Goal: Obtain resource: Download file/media

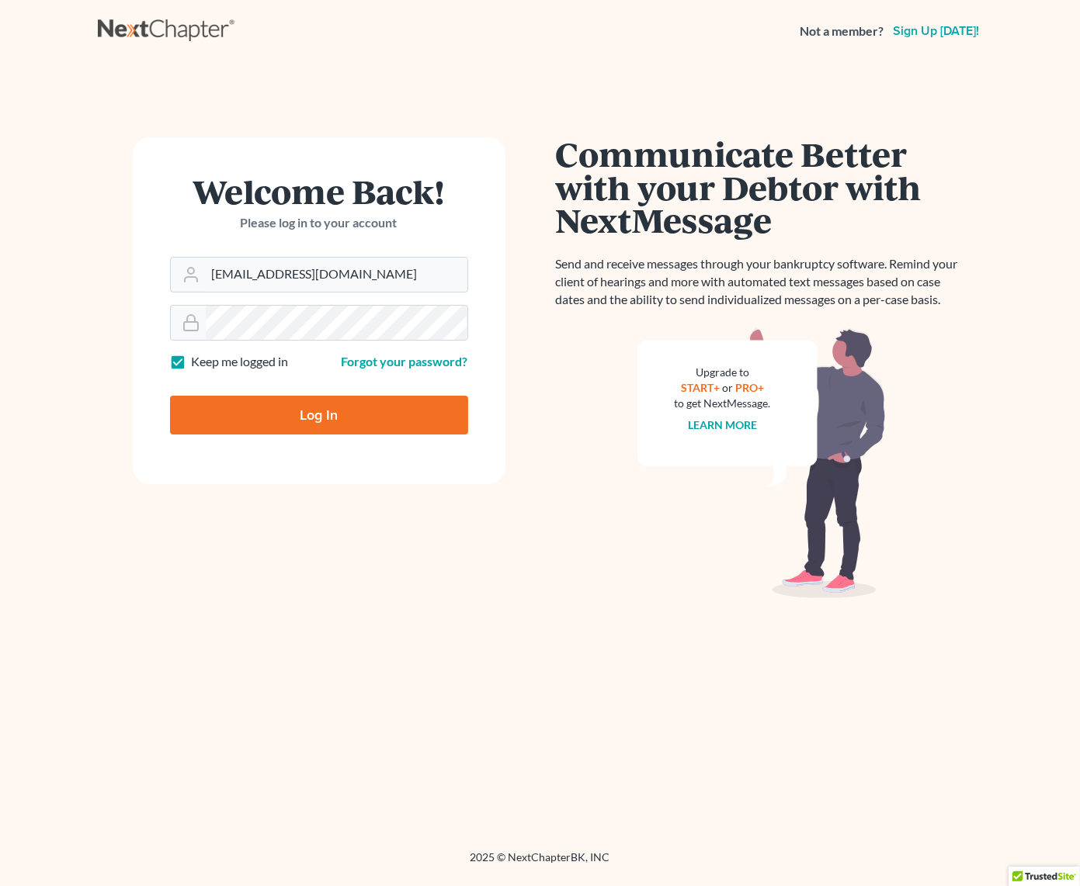
drag, startPoint x: 314, startPoint y: 415, endPoint x: 304, endPoint y: 415, distance: 10.1
click at [306, 416] on input "Log In" at bounding box center [319, 415] width 298 height 39
type input "Thinking..."
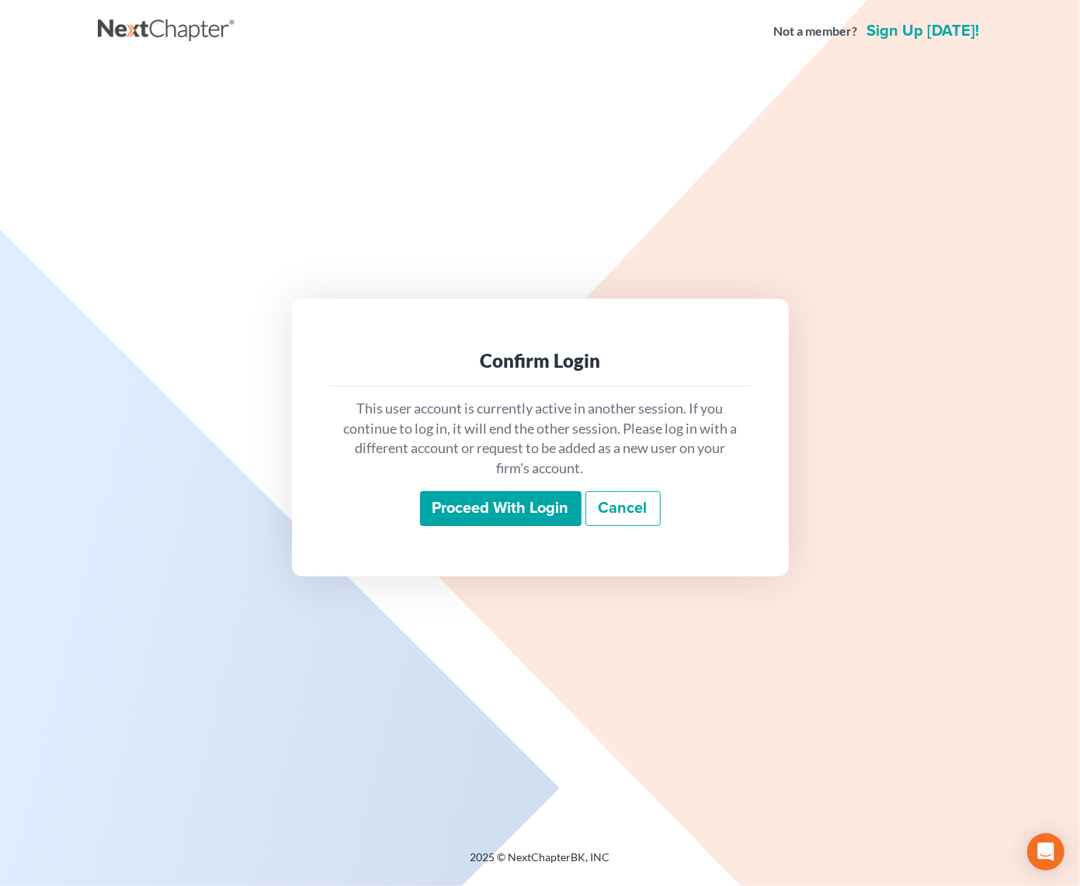
click at [526, 510] on input "Proceed with login" at bounding box center [500, 509] width 161 height 36
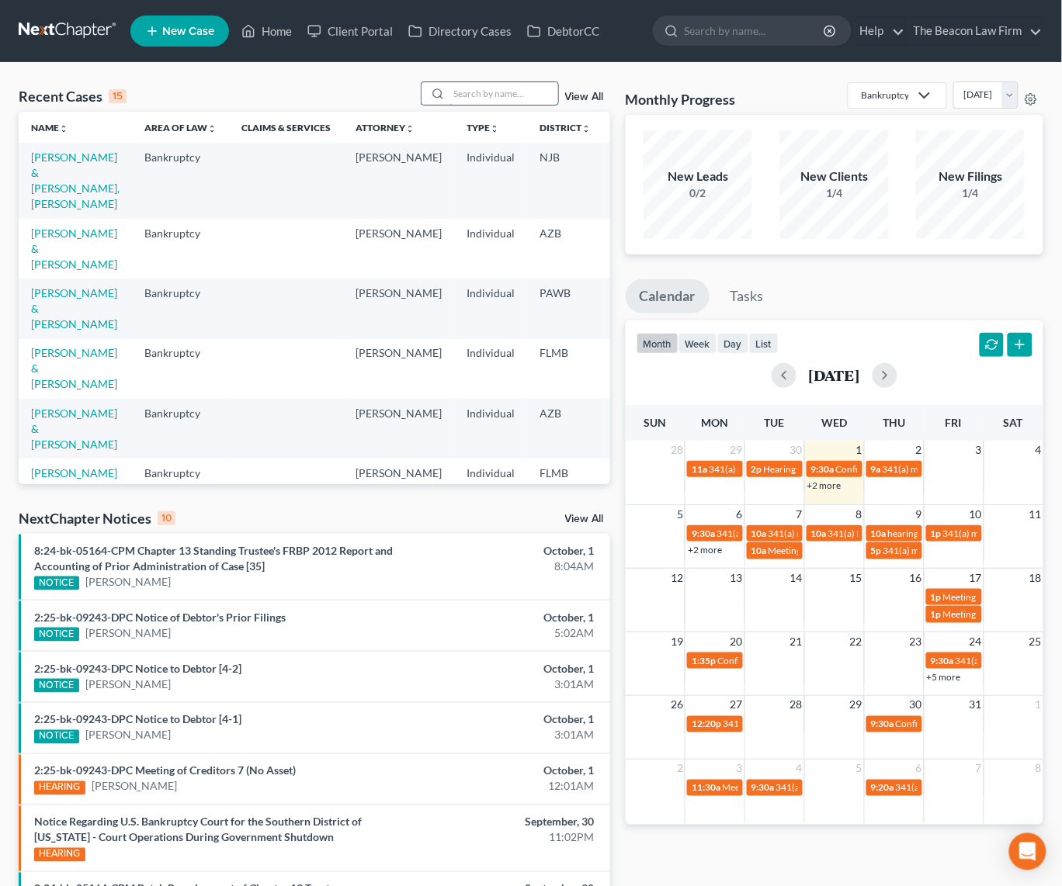
click at [525, 92] on input "search" at bounding box center [503, 93] width 109 height 23
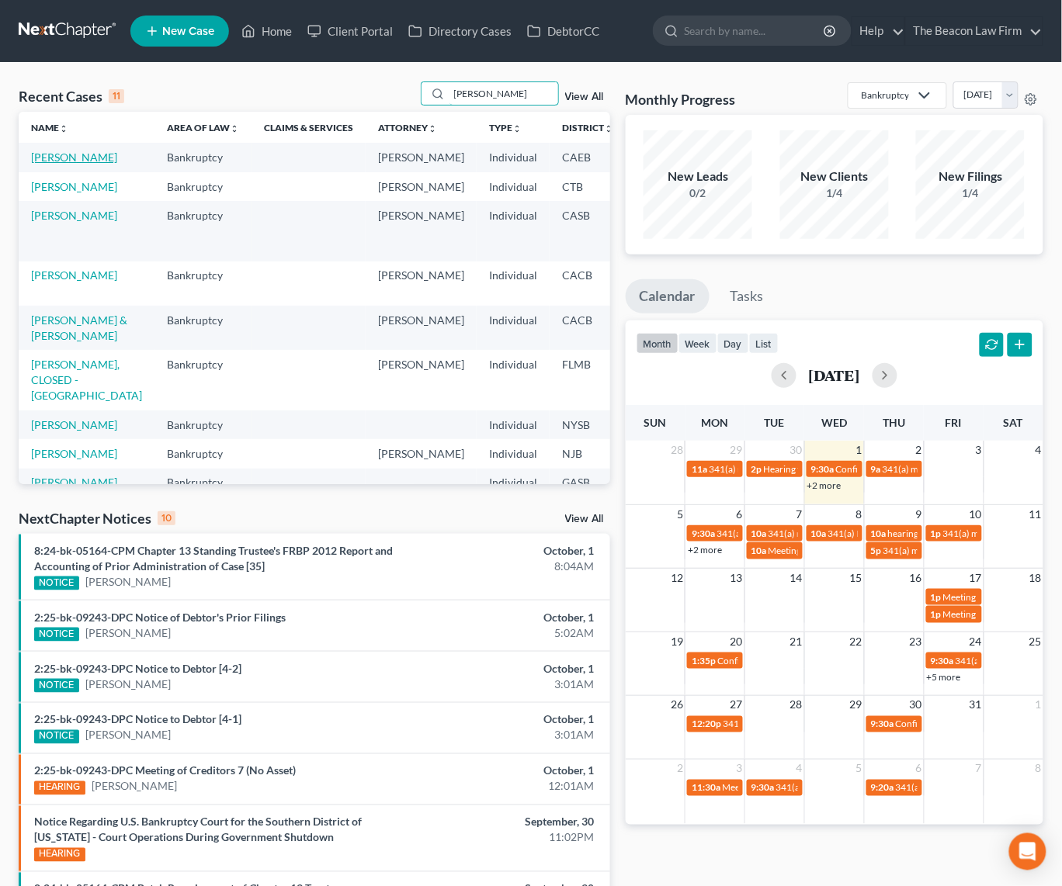
type input "perez"
click at [48, 164] on link "Perez, Veronica" at bounding box center [74, 157] width 86 height 13
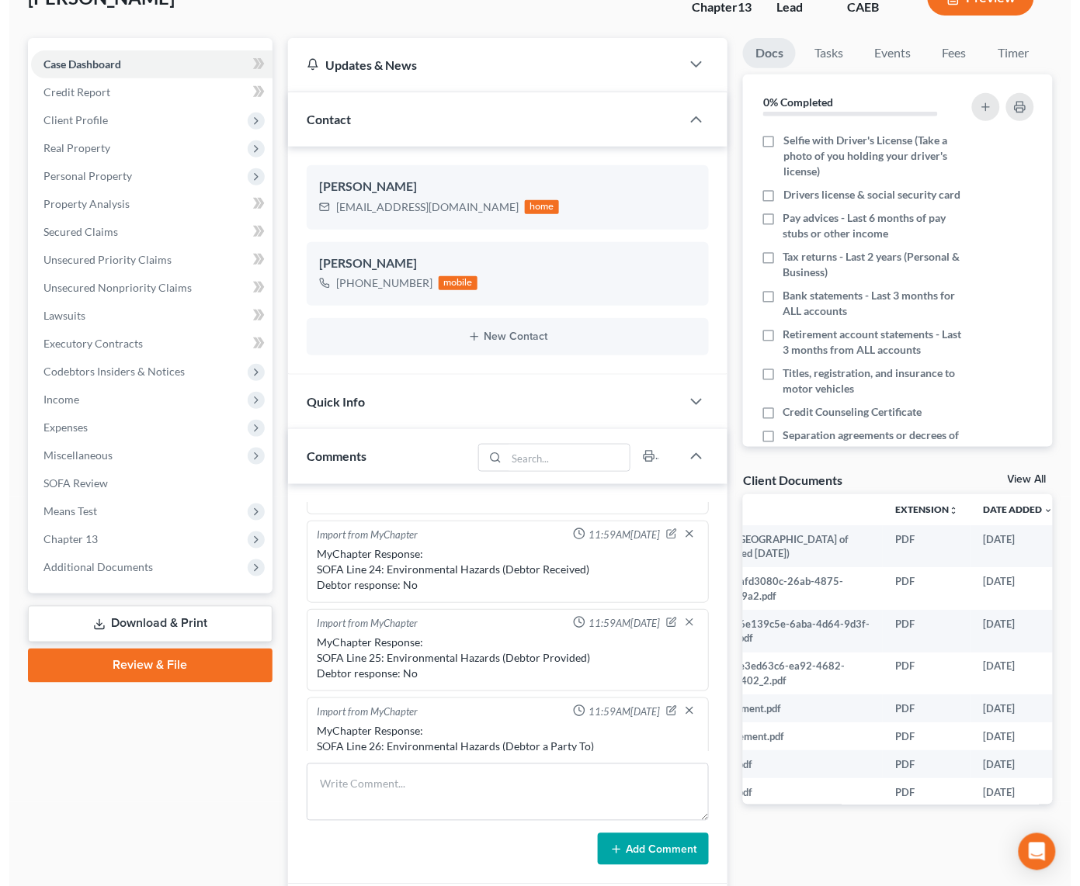
scroll to position [0, 158]
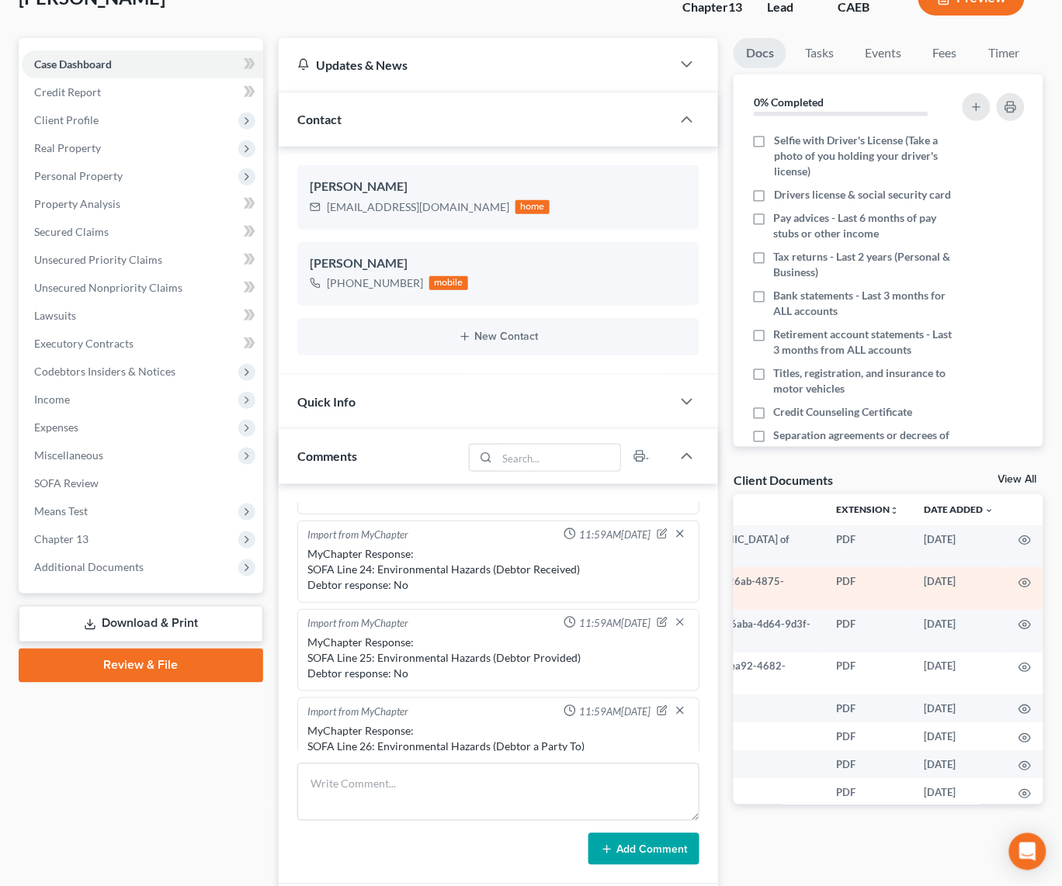
click at [1006, 581] on td at bounding box center [1024, 588] width 37 height 43
click at [1018, 581] on icon "button" at bounding box center [1024, 583] width 12 height 12
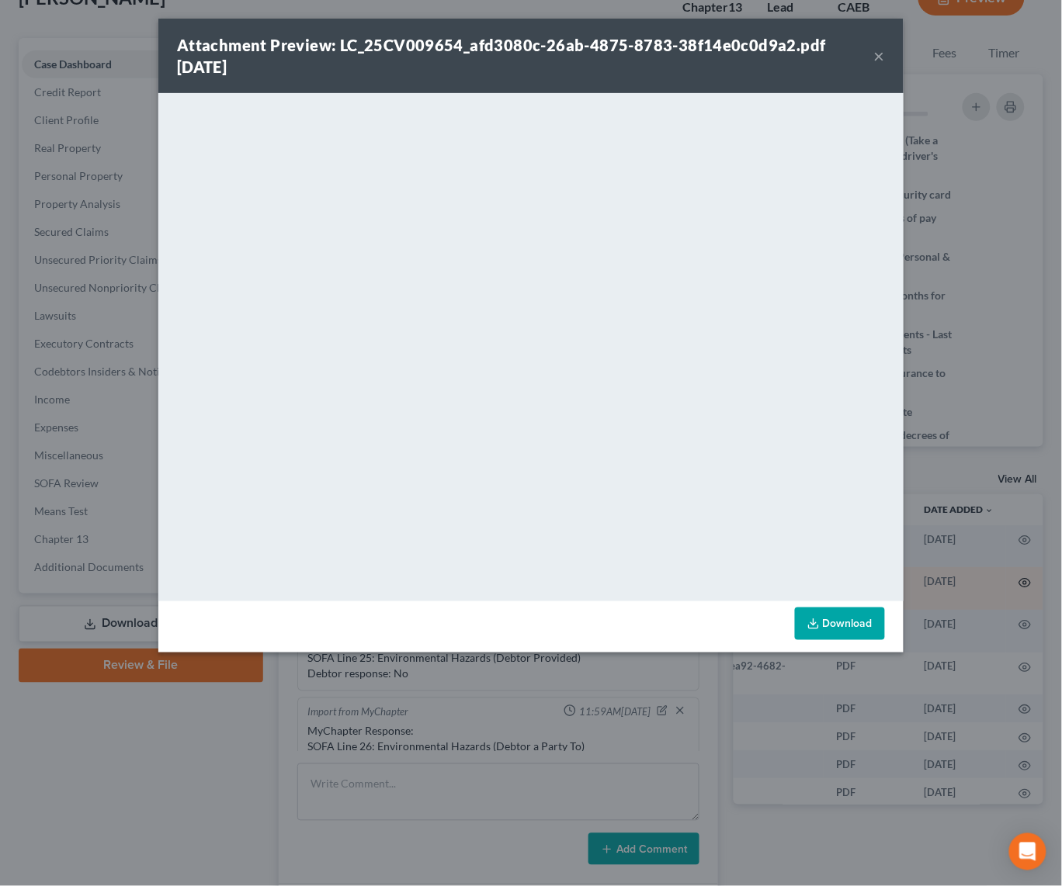
scroll to position [0, 154]
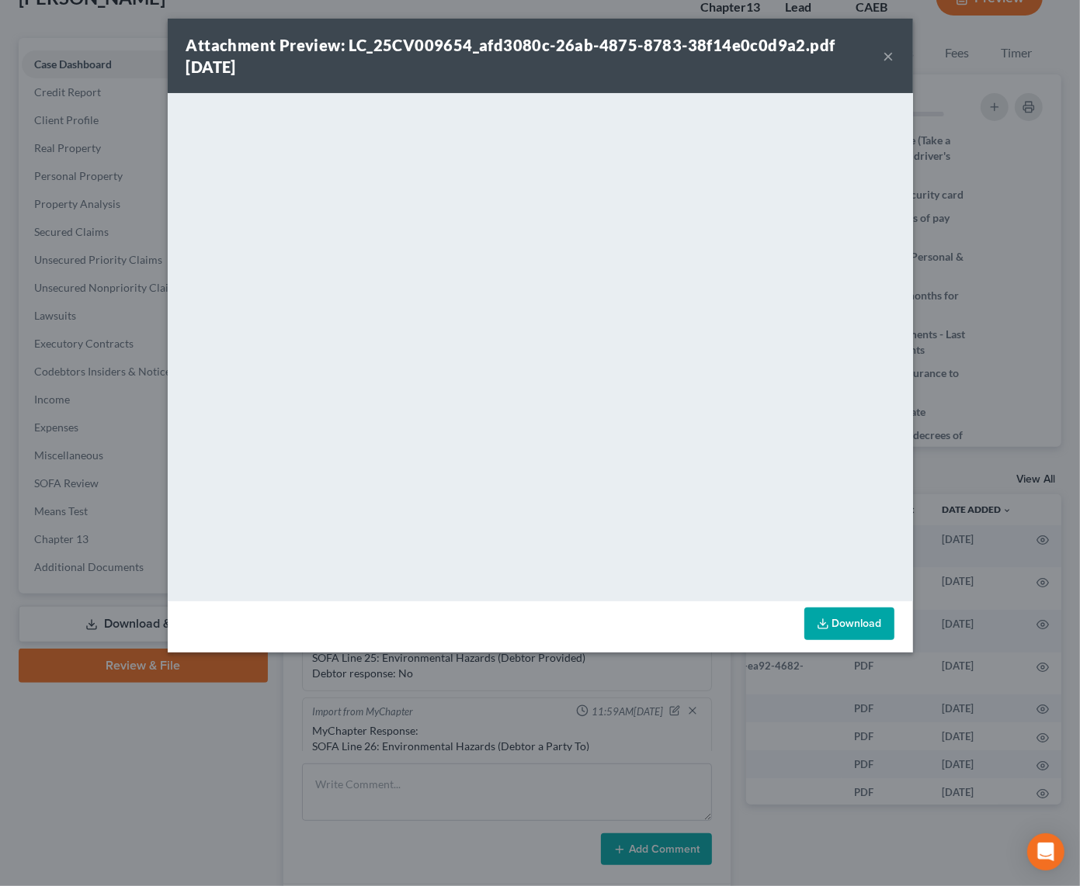
click at [888, 54] on button "×" at bounding box center [888, 56] width 11 height 19
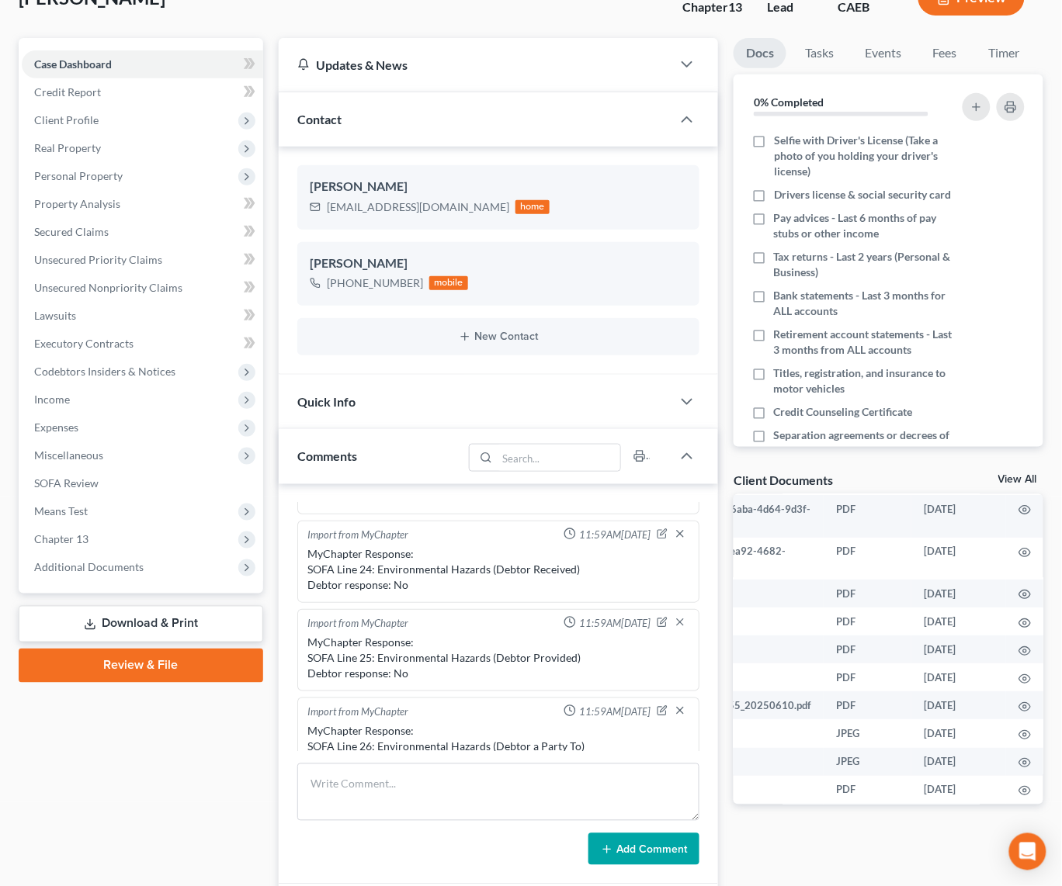
scroll to position [115, 0]
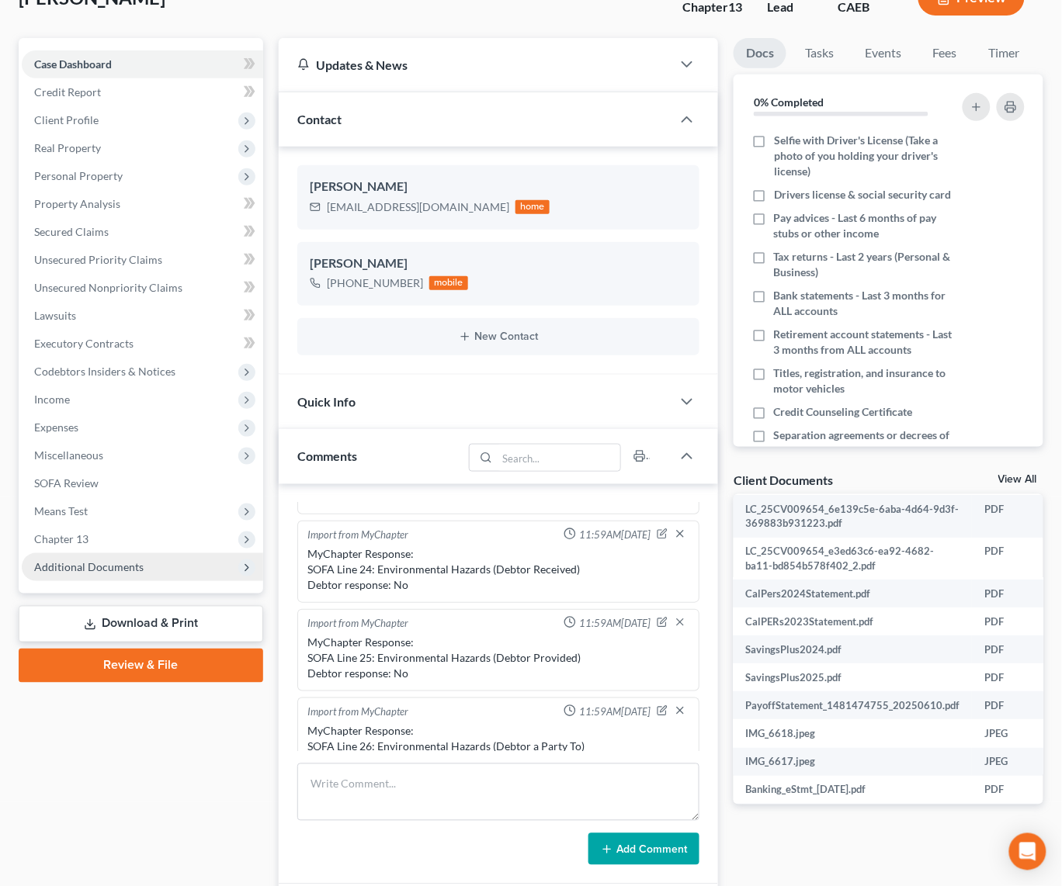
click at [116, 564] on span "Additional Documents" at bounding box center [88, 566] width 109 height 13
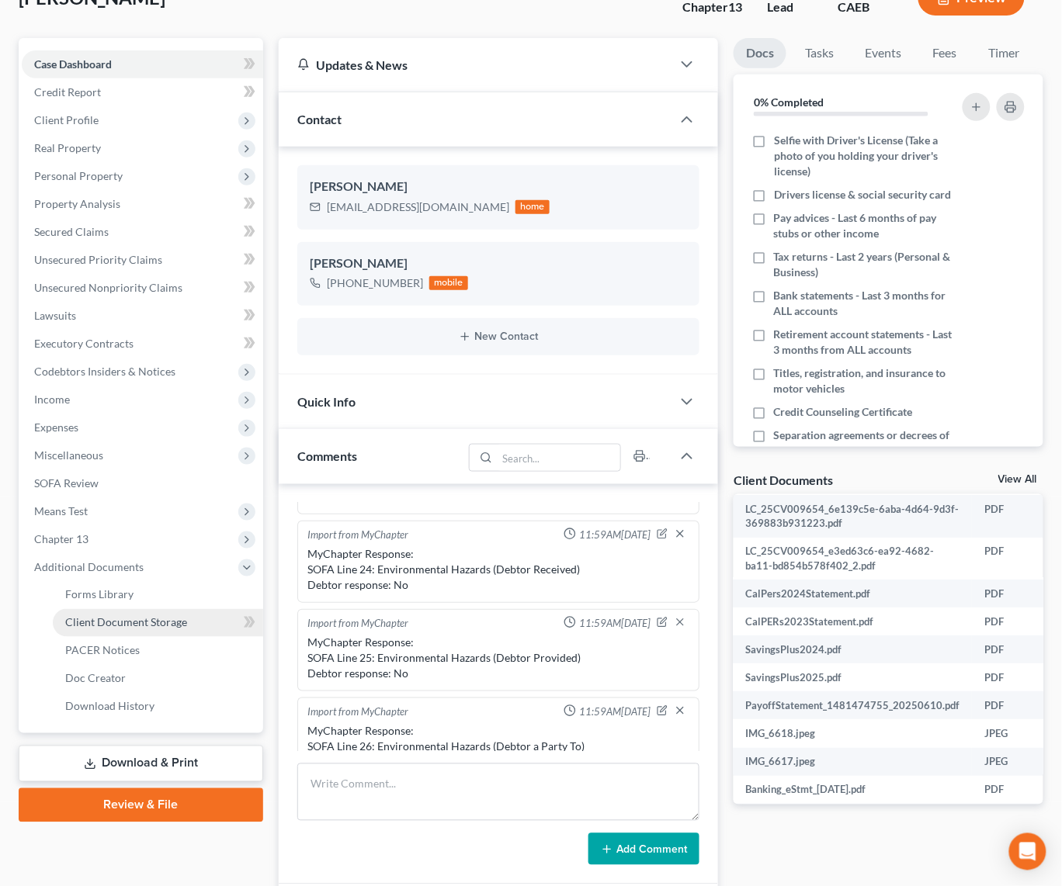
click at [169, 617] on span "Client Document Storage" at bounding box center [126, 622] width 122 height 13
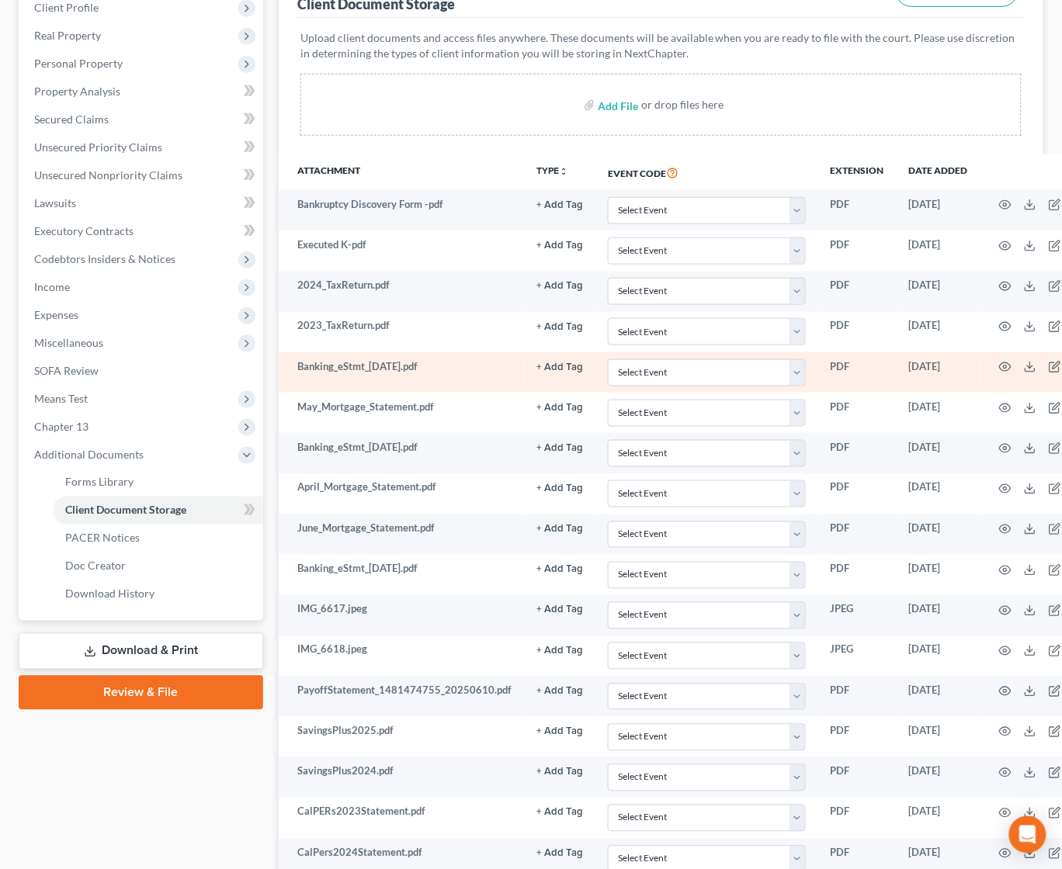
scroll to position [232, 0]
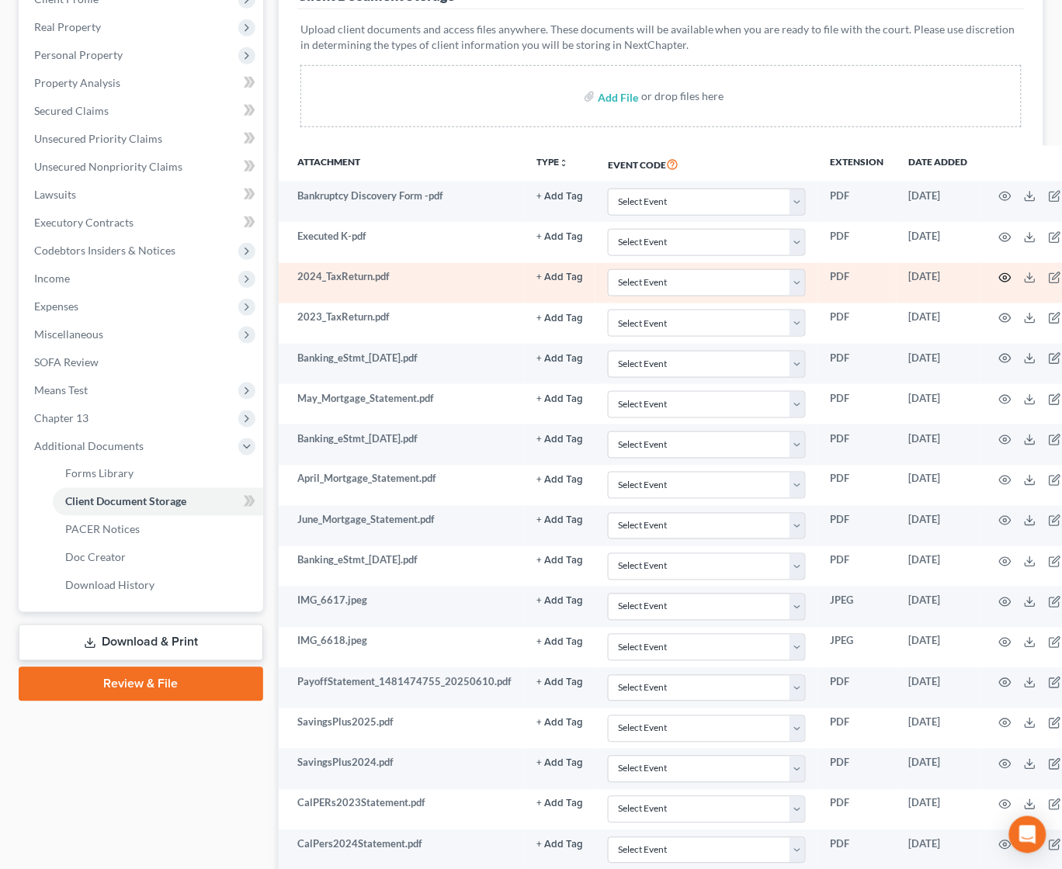
click at [1004, 276] on circle "button" at bounding box center [1005, 277] width 3 height 3
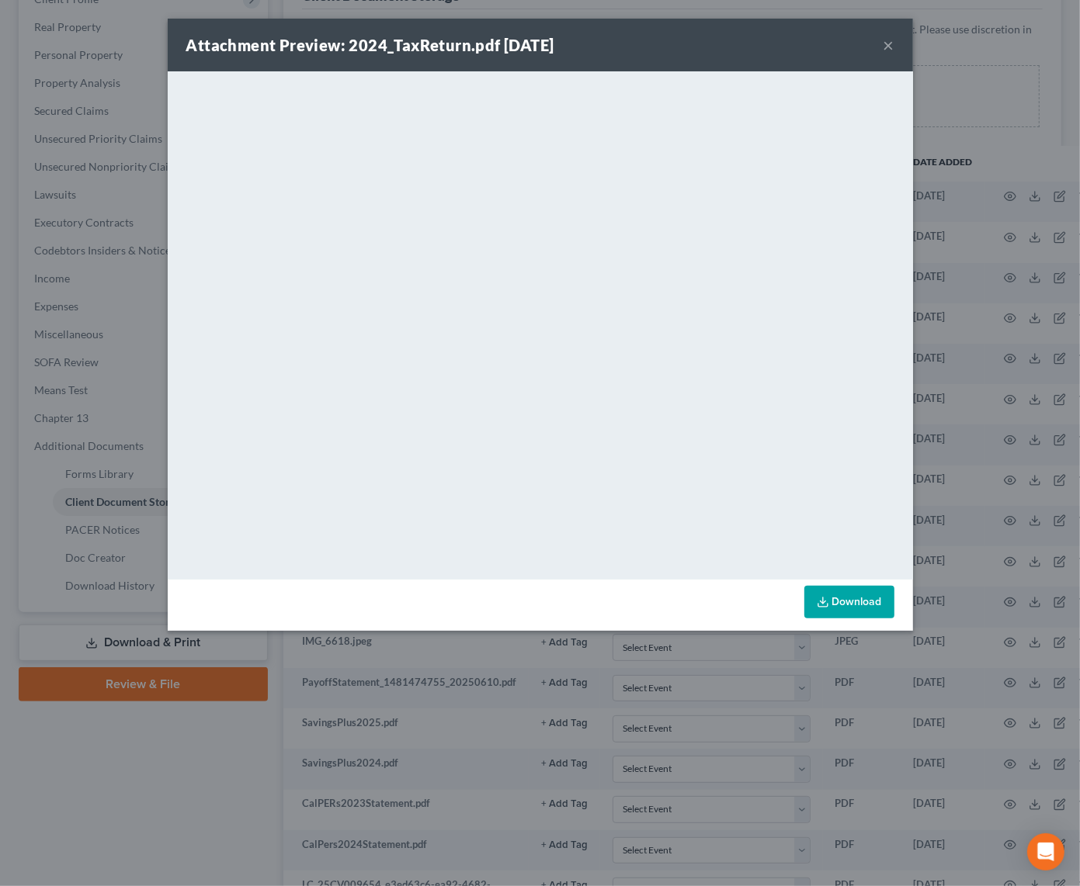
click at [487, 40] on strong "Attachment Preview: 2024_TaxReturn.pdf 06/10/2025" at bounding box center [370, 45] width 368 height 19
click at [888, 42] on button "×" at bounding box center [888, 45] width 11 height 19
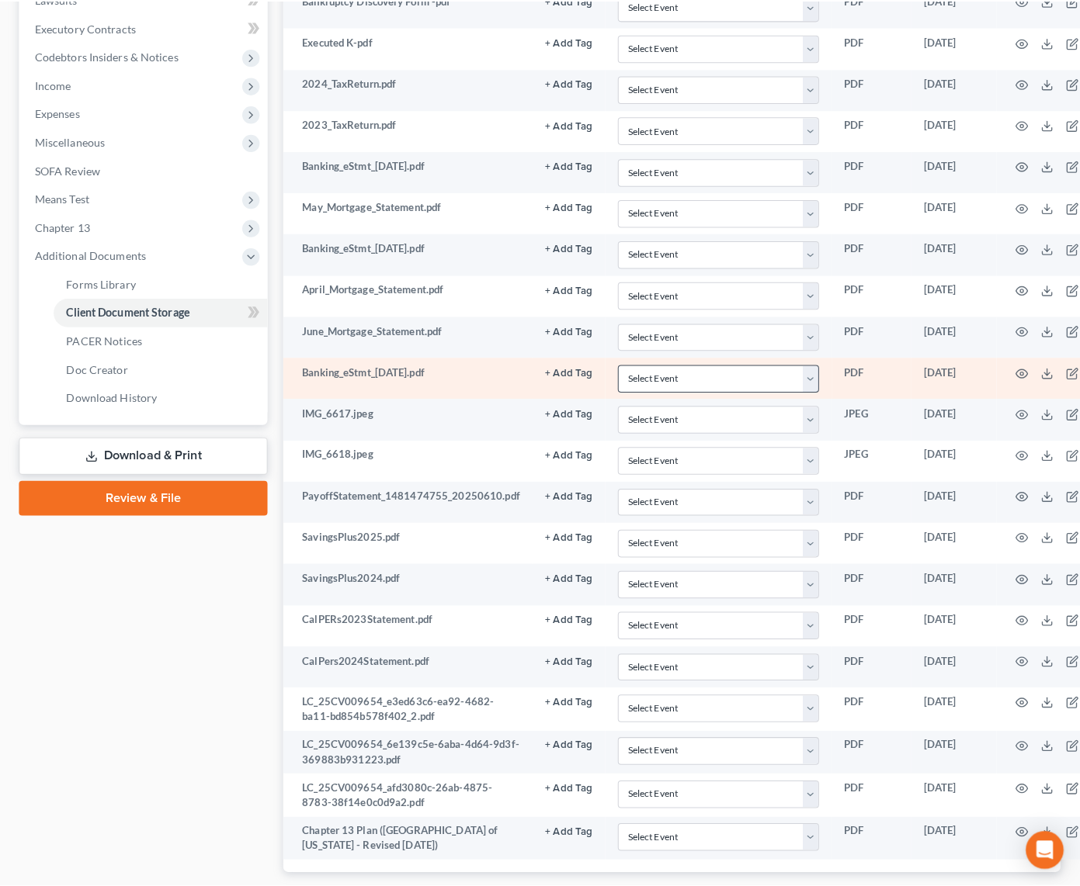
scroll to position [465, 0]
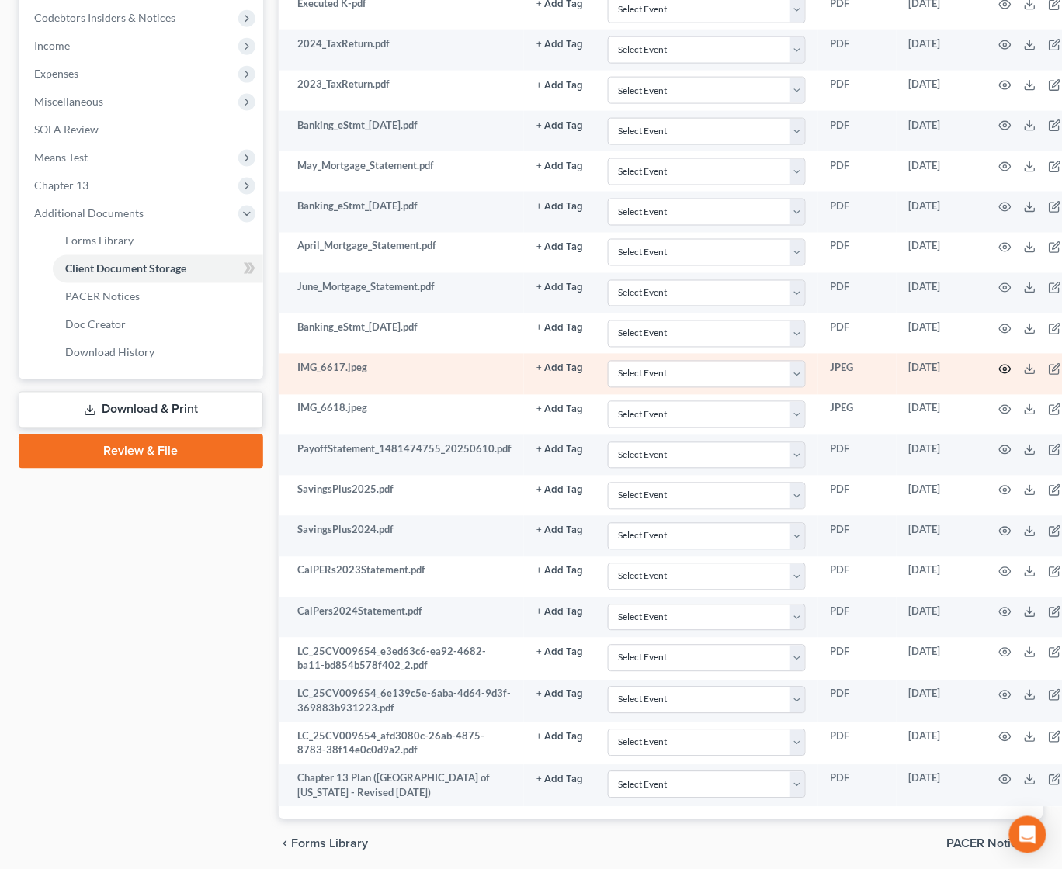
click at [999, 371] on icon "button" at bounding box center [1005, 369] width 12 height 12
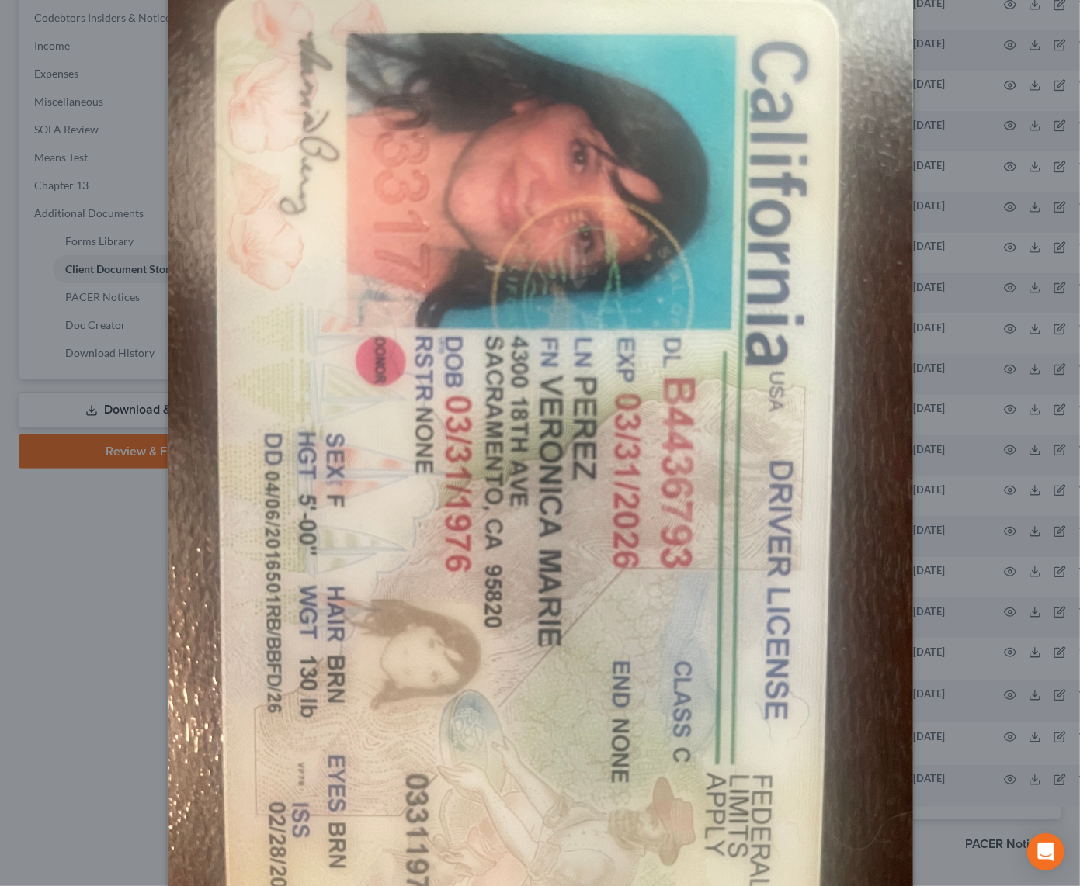
scroll to position [247, 0]
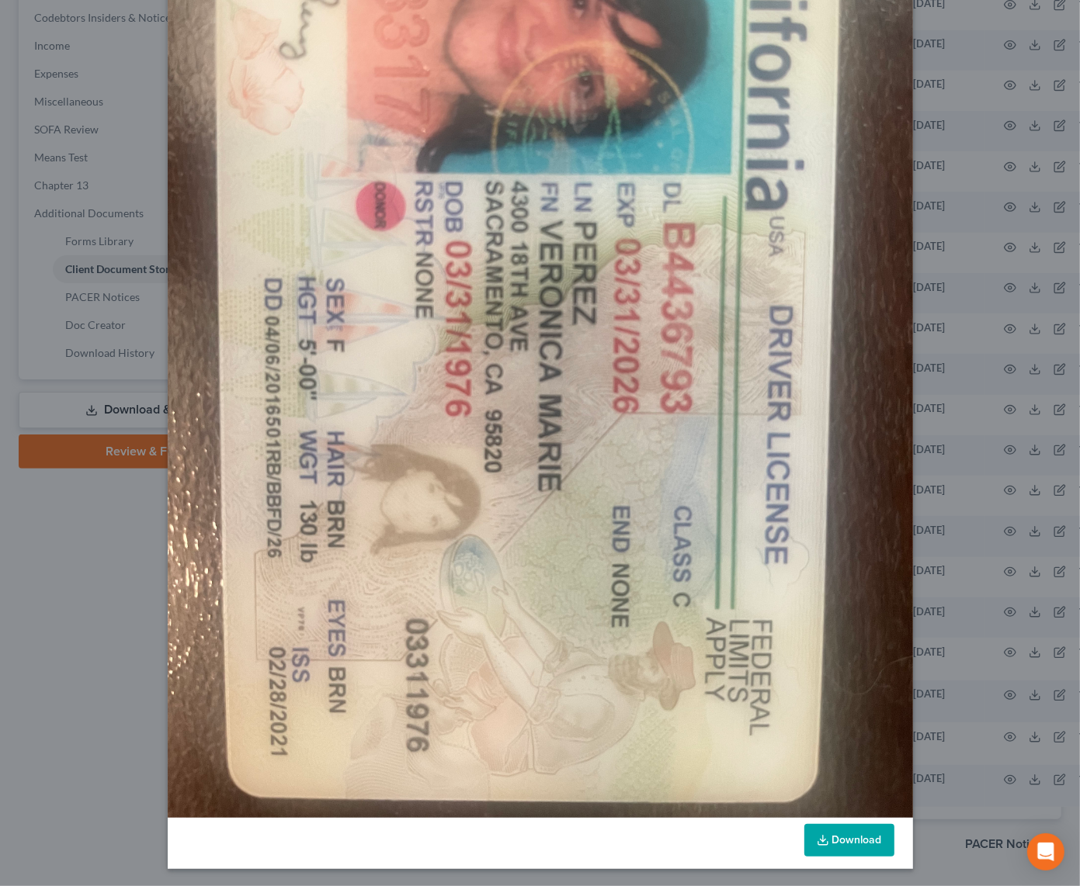
click at [843, 842] on link "Download" at bounding box center [849, 840] width 90 height 33
click at [705, 496] on img at bounding box center [540, 322] width 745 height 994
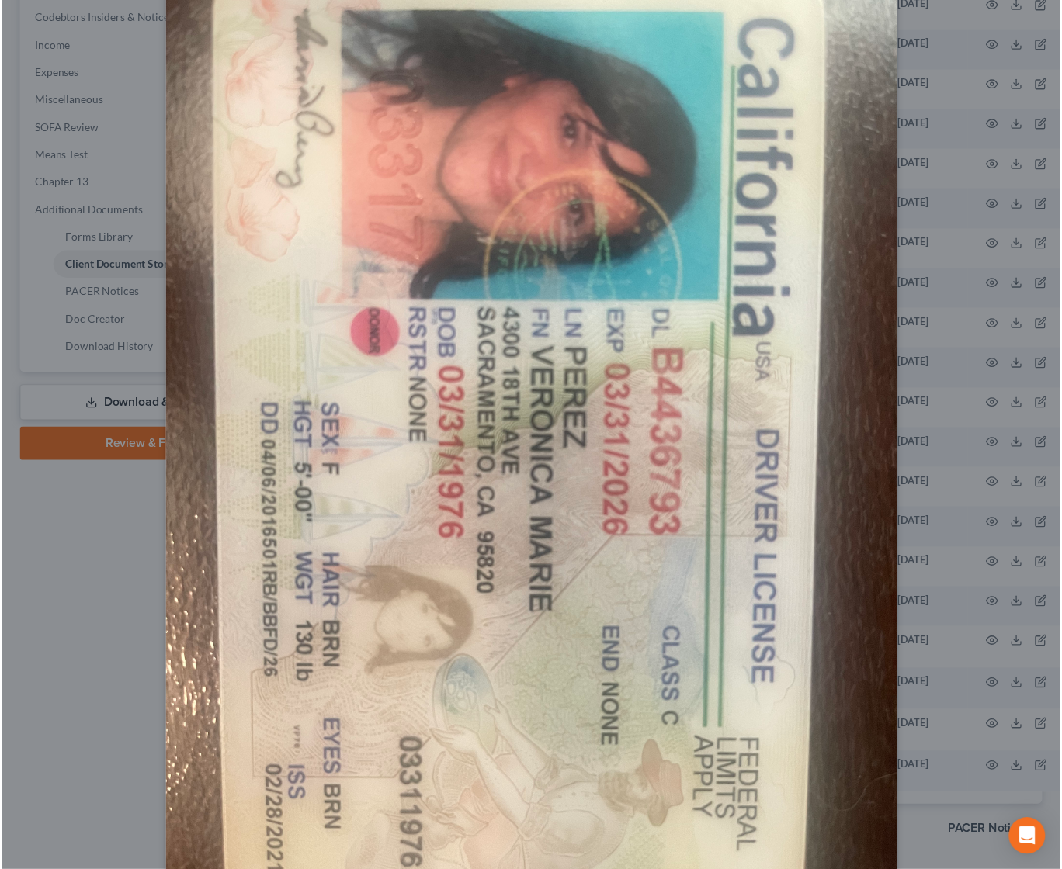
scroll to position [0, 0]
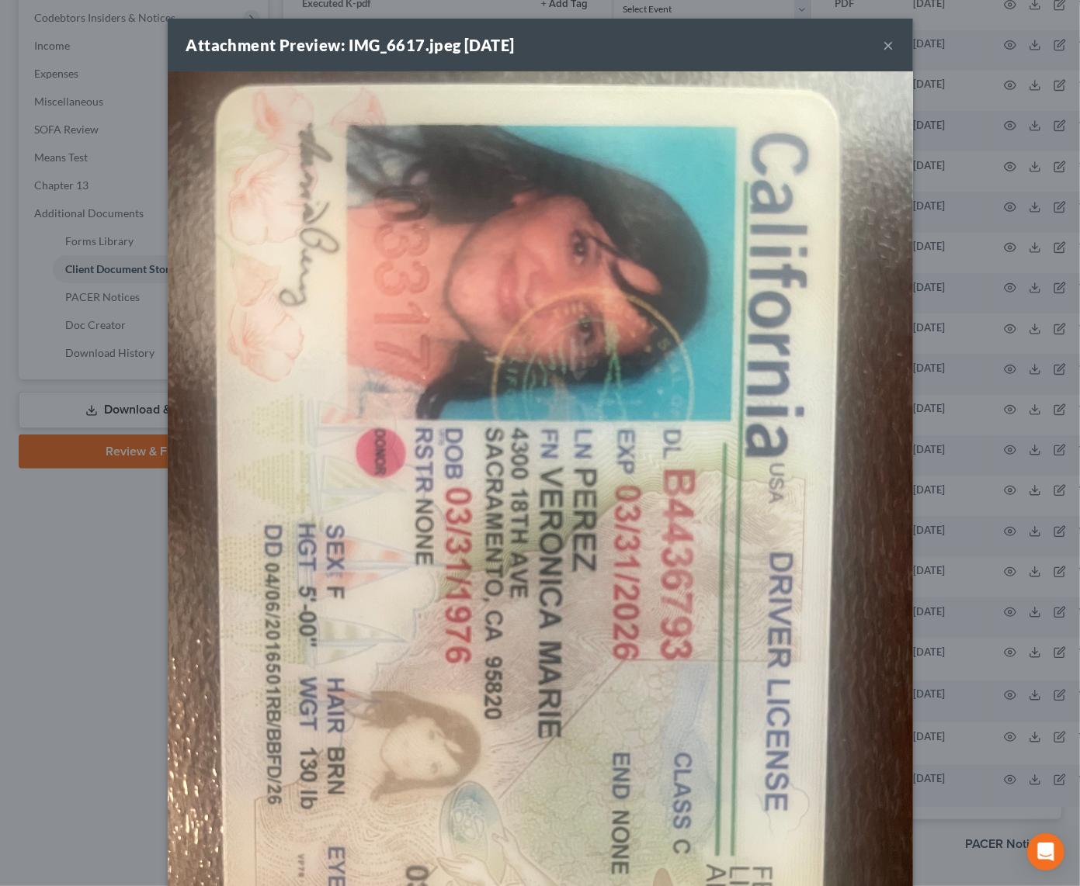
click at [883, 43] on button "×" at bounding box center [888, 45] width 11 height 19
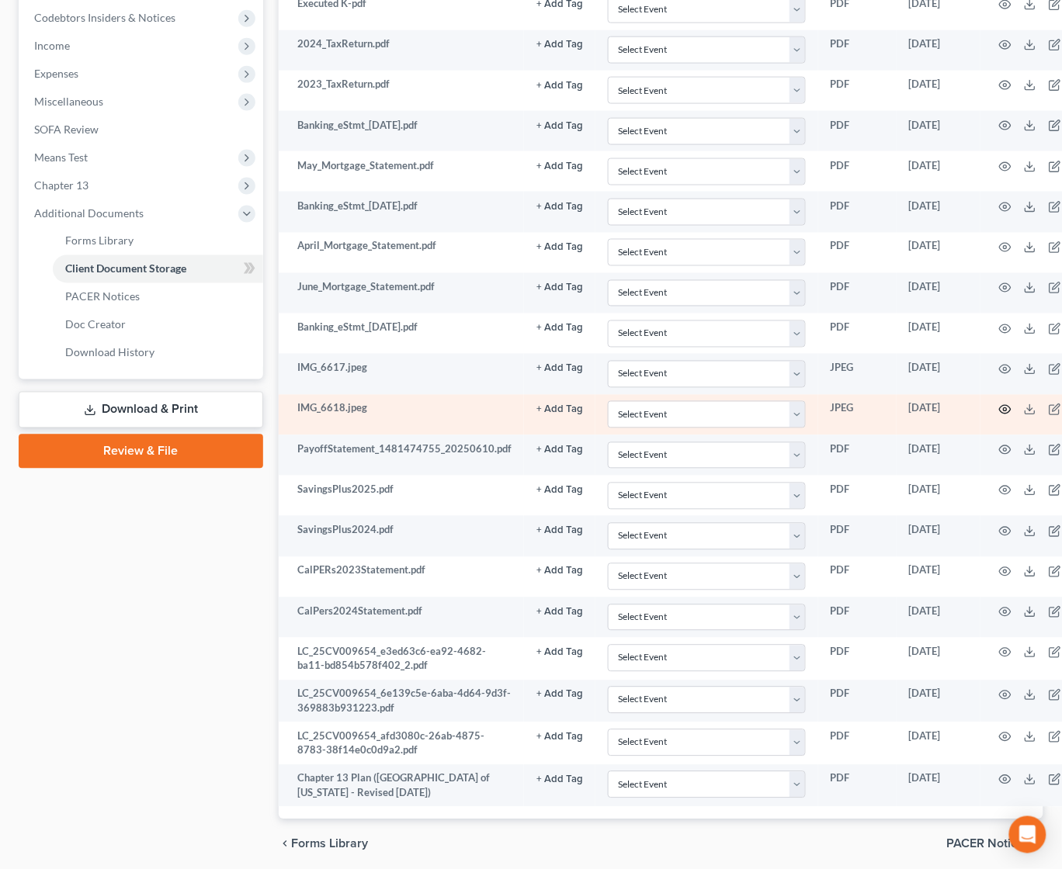
click at [1000, 407] on icon "button" at bounding box center [1005, 410] width 12 height 12
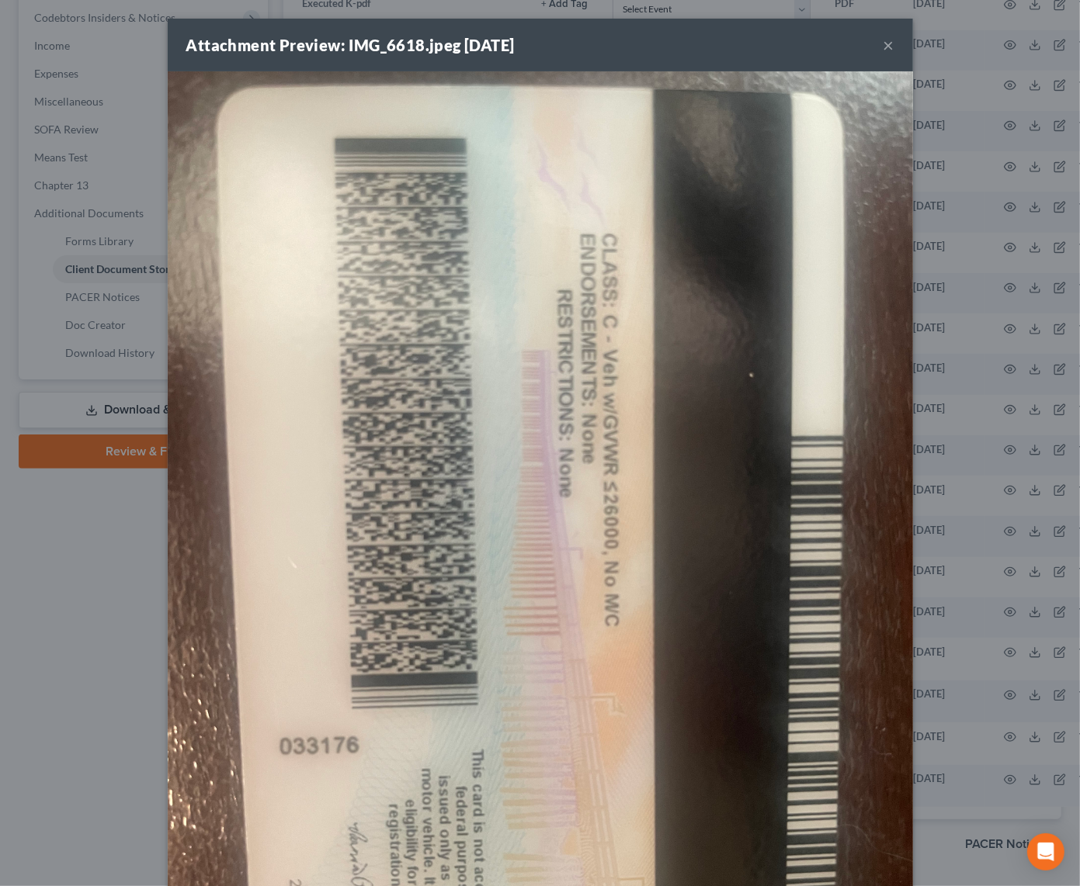
click at [883, 43] on button "×" at bounding box center [888, 45] width 11 height 19
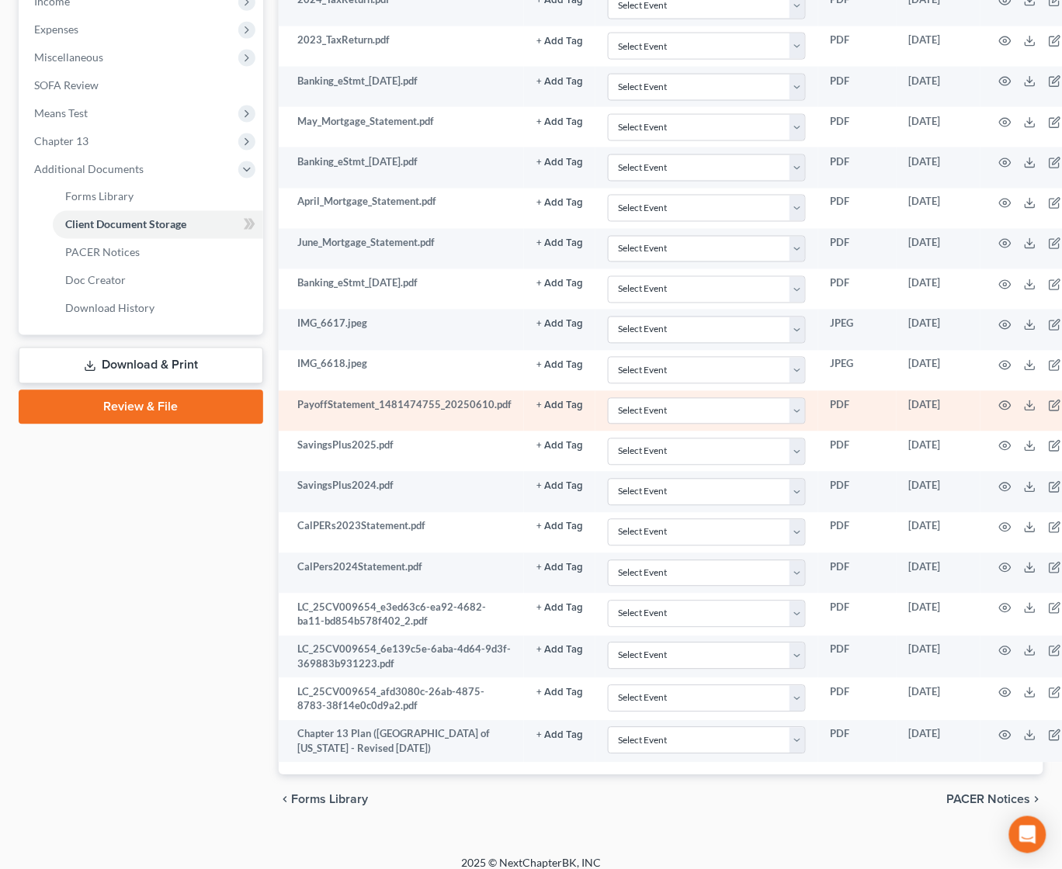
scroll to position [530, 0]
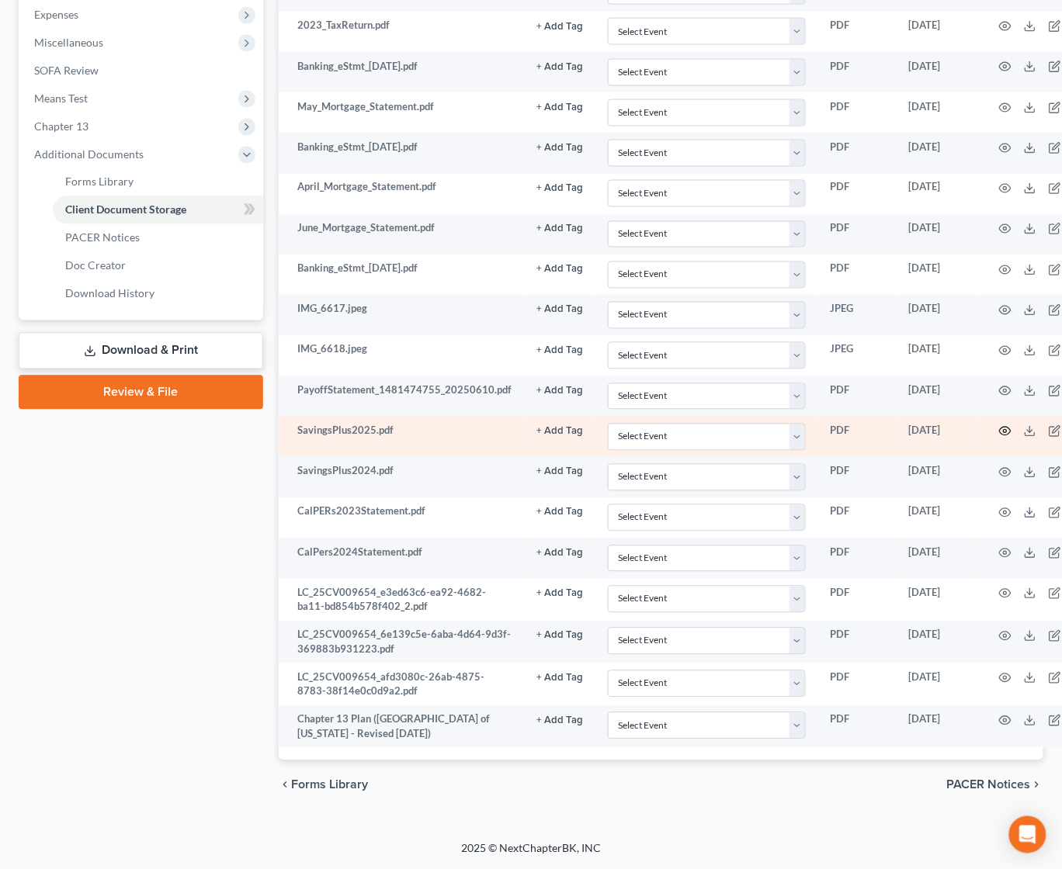
click at [1004, 430] on circle "button" at bounding box center [1005, 431] width 3 height 3
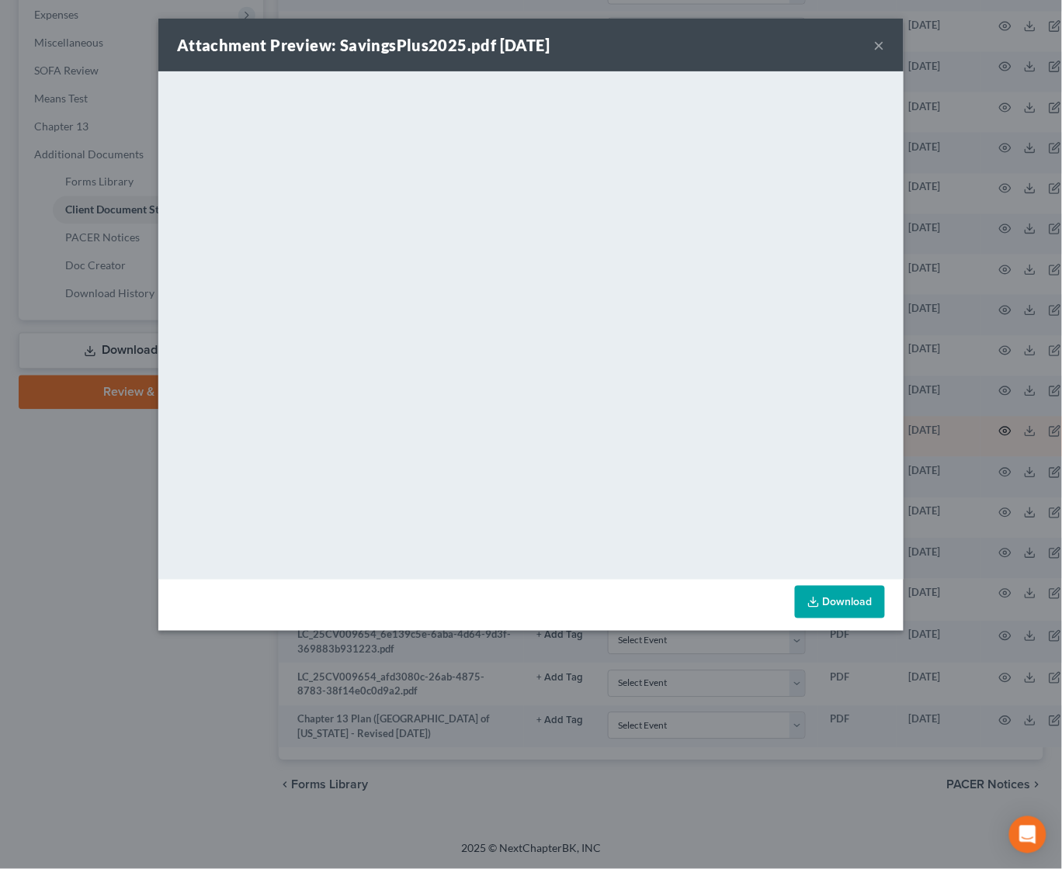
scroll to position [513, 0]
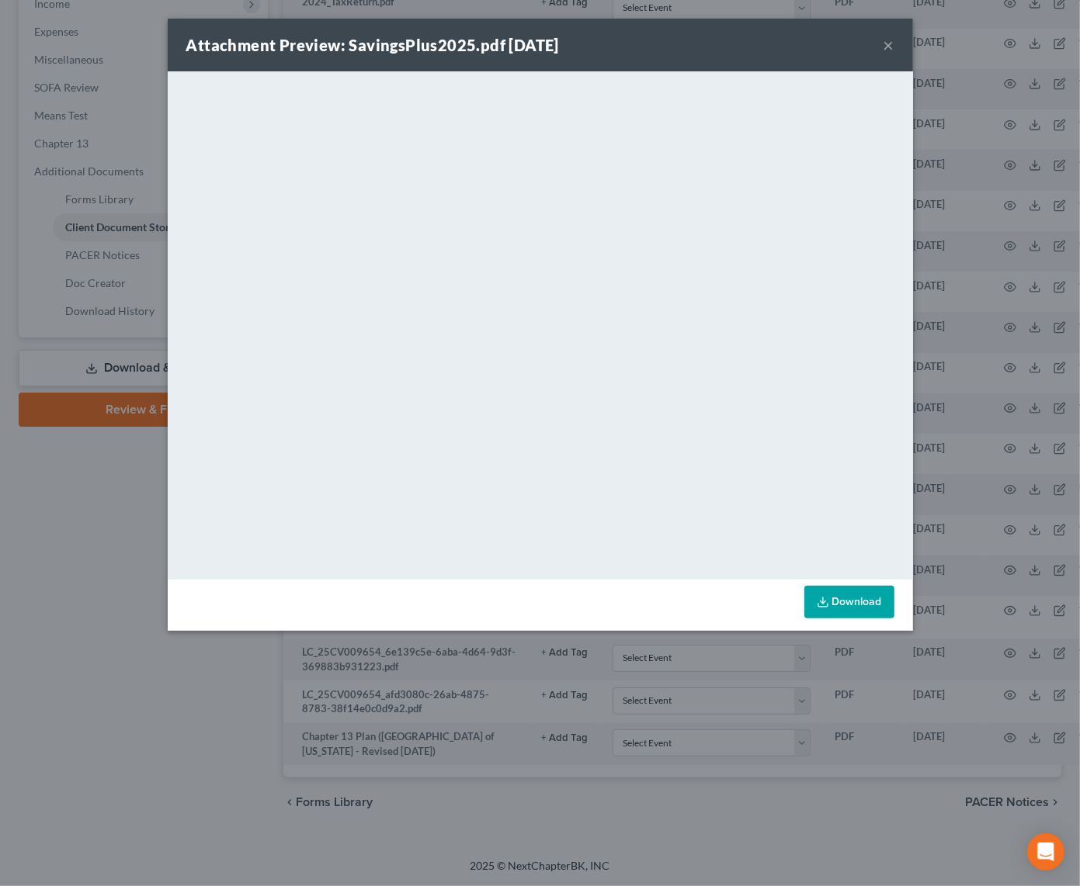
click at [457, 50] on strong "Attachment Preview: SavingsPlus2025.pdf 06/10/2025" at bounding box center [372, 45] width 373 height 19
click at [887, 47] on button "×" at bounding box center [888, 45] width 11 height 19
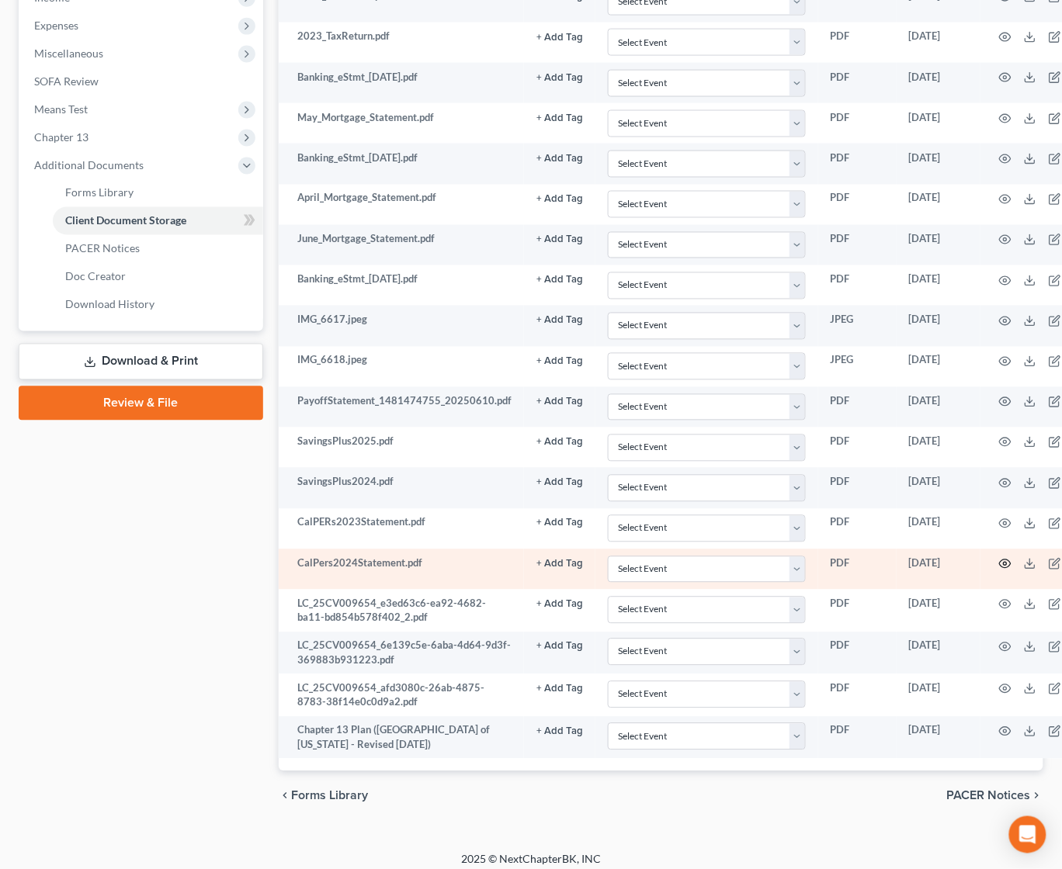
click at [999, 568] on icon "button" at bounding box center [1005, 564] width 12 height 12
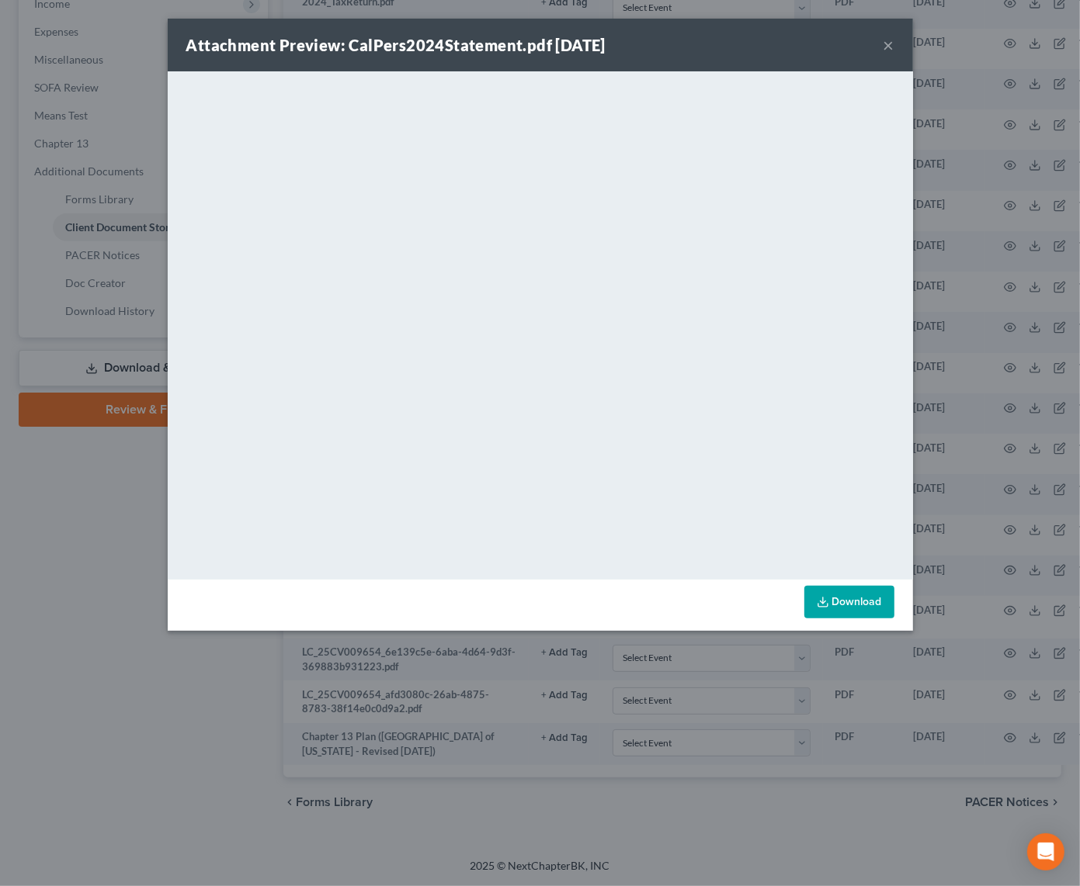
click at [887, 43] on button "×" at bounding box center [888, 45] width 11 height 19
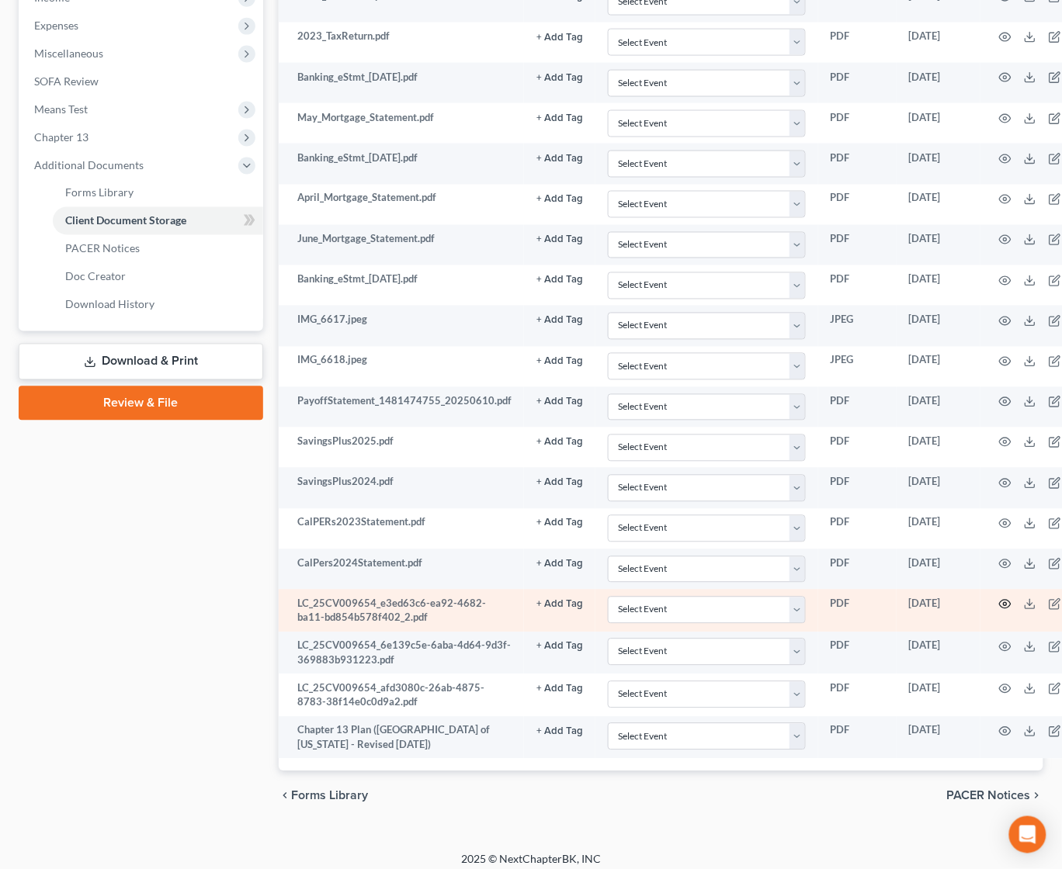
click at [999, 609] on icon "button" at bounding box center [1005, 604] width 12 height 12
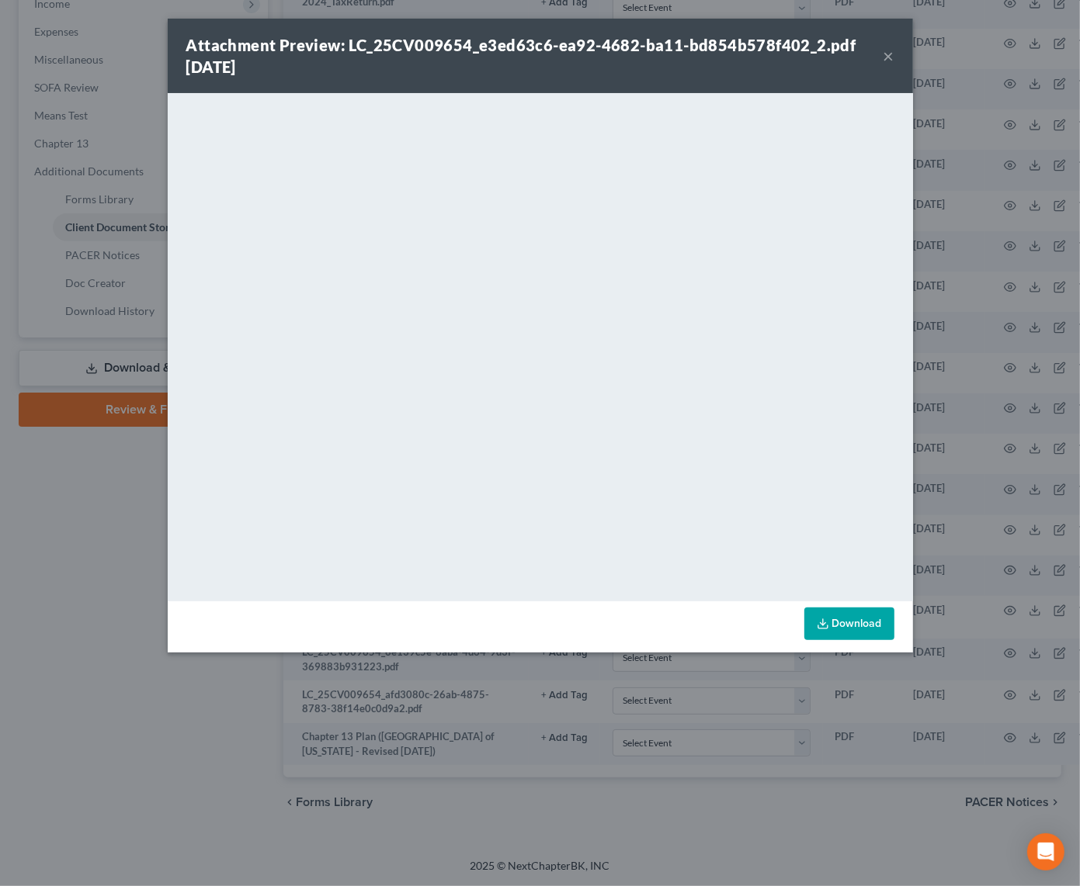
click at [895, 53] on div "Attachment Preview: LC_25CV009654_e3ed63c6-ea92-4682-ba11-bd854b578f402_2.pdf 0…" at bounding box center [540, 56] width 745 height 75
click at [886, 57] on button "×" at bounding box center [888, 56] width 11 height 19
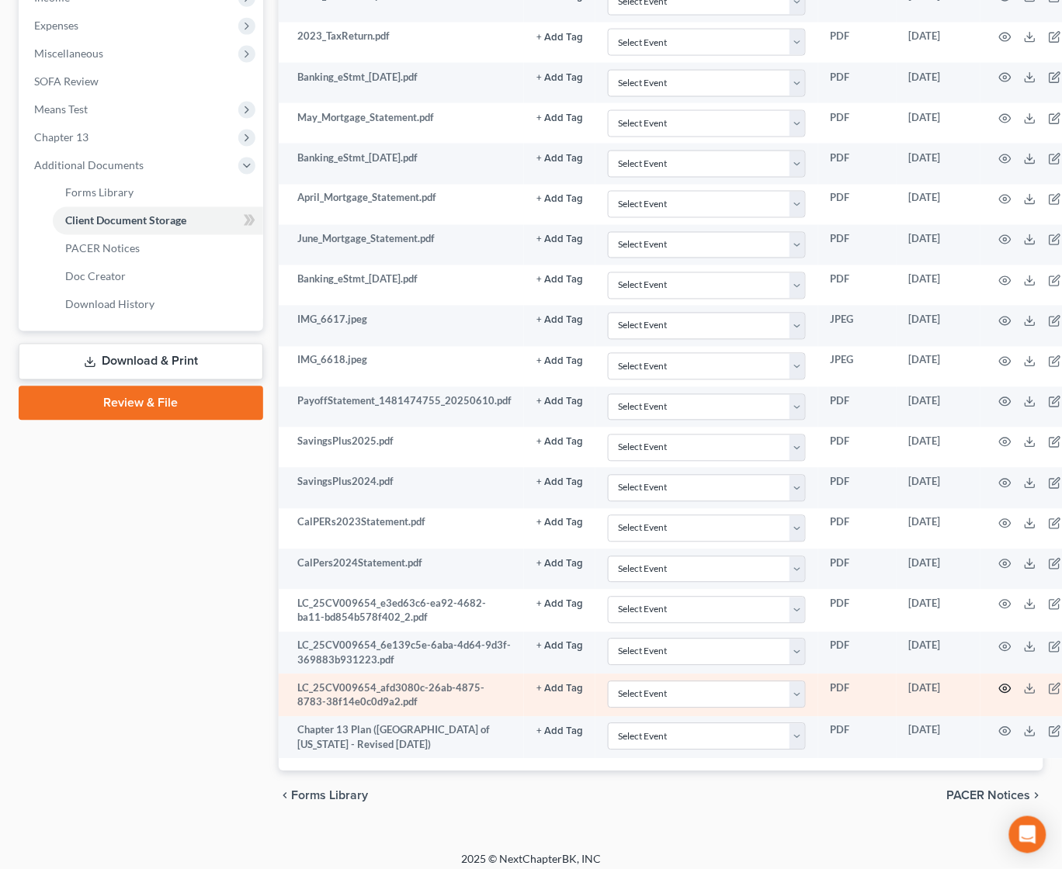
click at [999, 694] on icon "button" at bounding box center [1005, 689] width 12 height 12
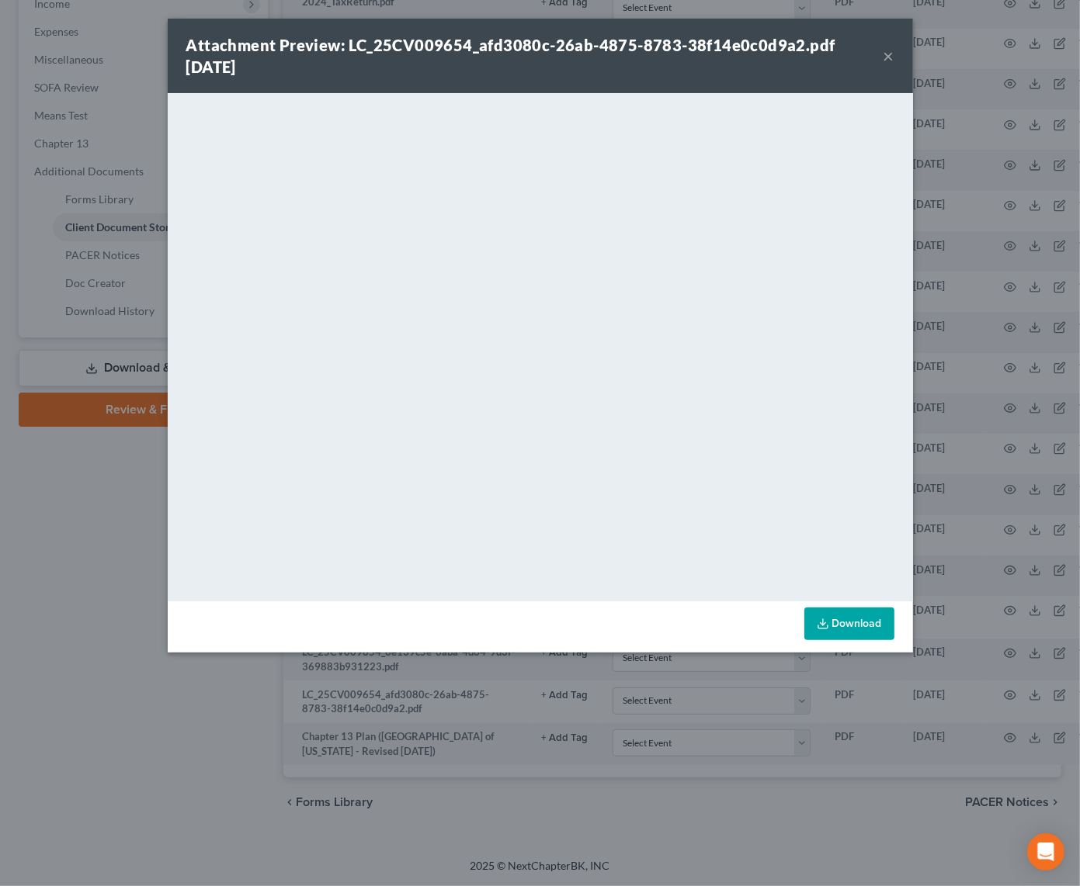
click at [886, 59] on button "×" at bounding box center [888, 56] width 11 height 19
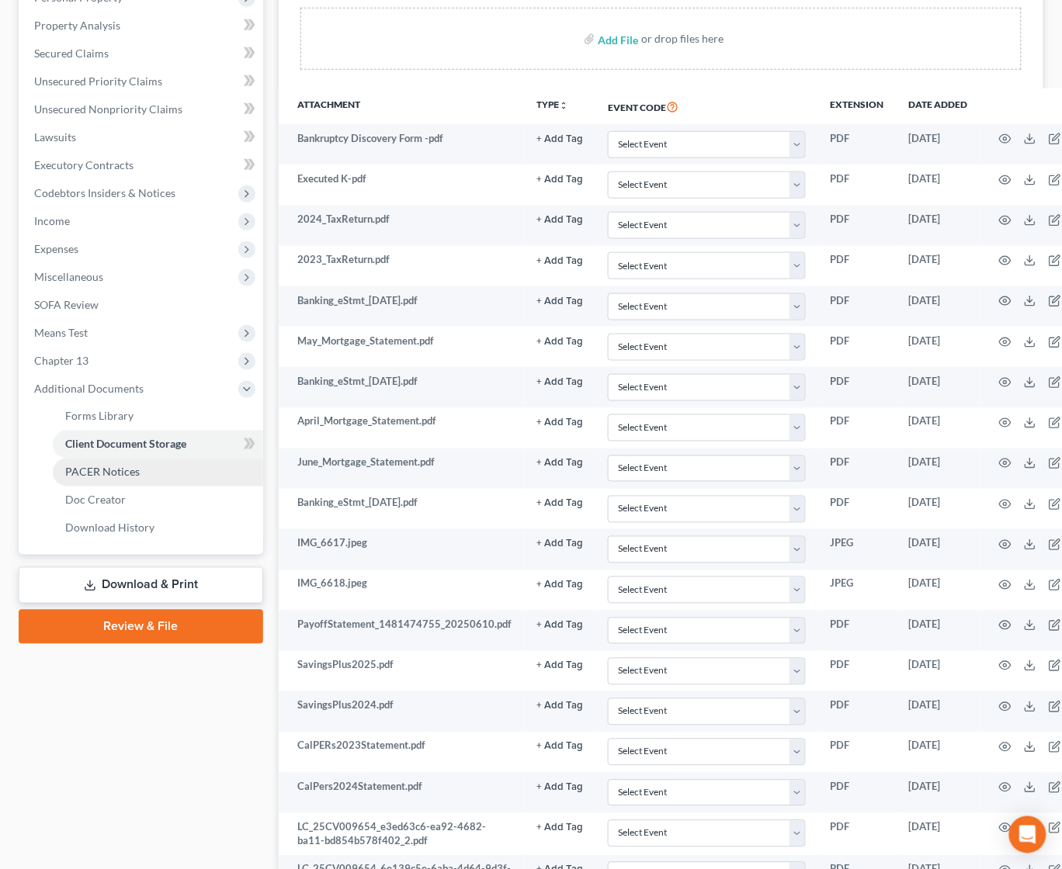
scroll to position [280, 0]
